Goal: Task Accomplishment & Management: Manage account settings

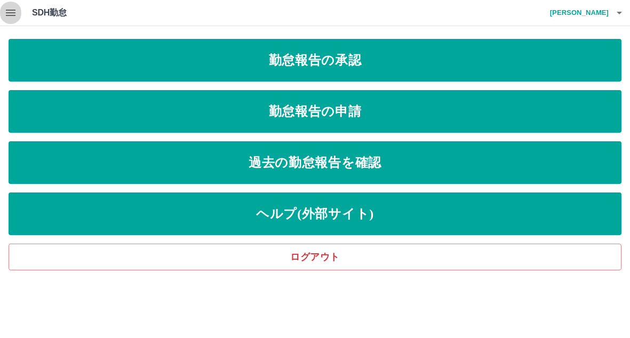
click at [12, 15] on icon "button" at bounding box center [11, 13] width 10 height 6
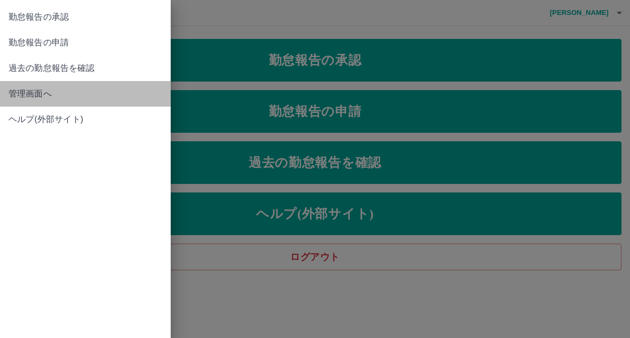
click at [38, 93] on span "管理画面へ" at bounding box center [86, 93] width 154 height 13
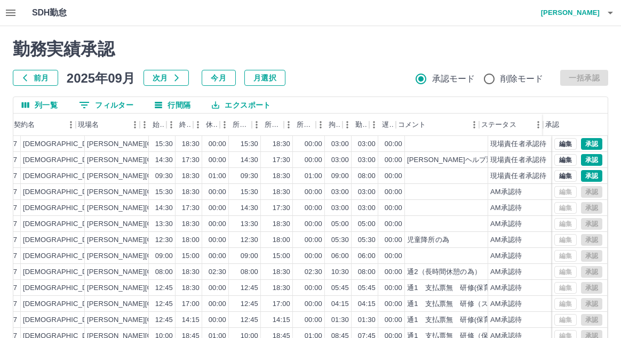
click at [612, 12] on icon "button" at bounding box center [610, 13] width 5 height 3
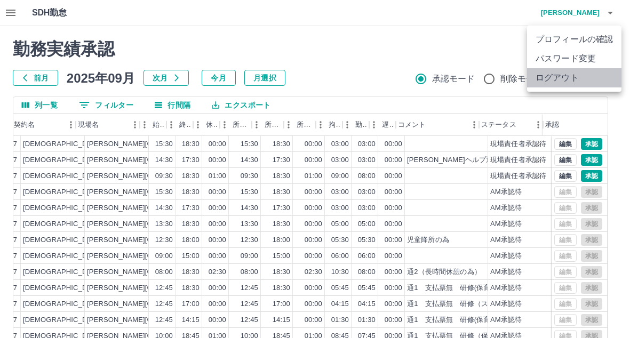
click at [562, 76] on li "ログアウト" at bounding box center [574, 77] width 94 height 19
